Goal: Information Seeking & Learning: Understand process/instructions

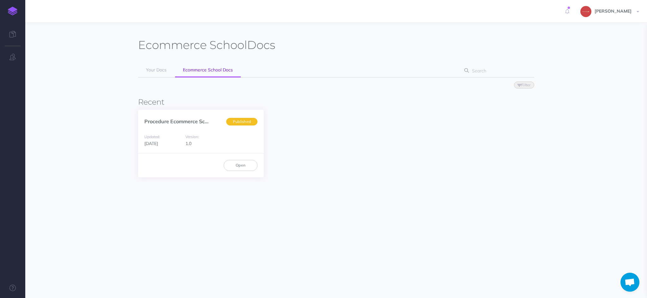
click at [197, 114] on div "Procedure Ecommerce Sc... Published" at bounding box center [201, 118] width 126 height 17
click at [198, 118] on p "Procedure Ecommerce Sc..." at bounding box center [176, 121] width 64 height 7
click at [199, 120] on link "Procedure Ecommerce Sc..." at bounding box center [176, 121] width 64 height 6
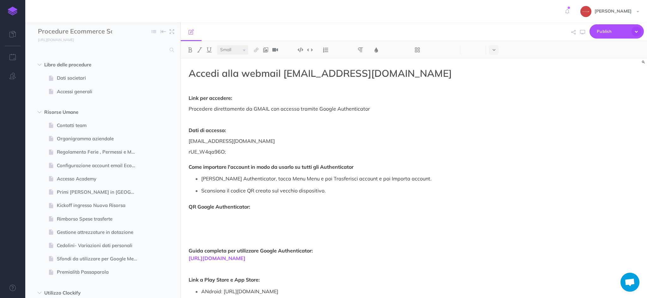
scroll to position [1041, 0]
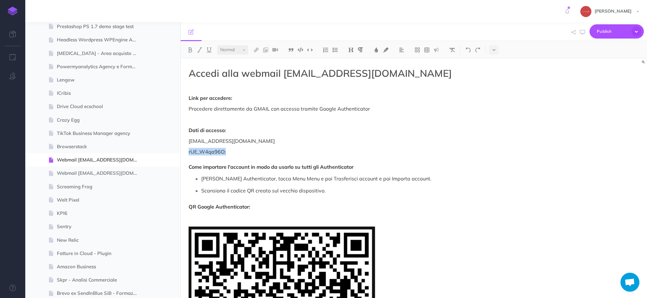
drag, startPoint x: 236, startPoint y: 151, endPoint x: 187, endPoint y: 149, distance: 49.6
click at [187, 149] on div "Accedi alla webmail [EMAIL_ADDRESS][DOMAIN_NAME] Link per accedere: Procedere d…" at bounding box center [344, 286] width 326 height 456
copy p "rUE_W4qa96O;"
select select "small"
